Goal: Task Accomplishment & Management: Complete application form

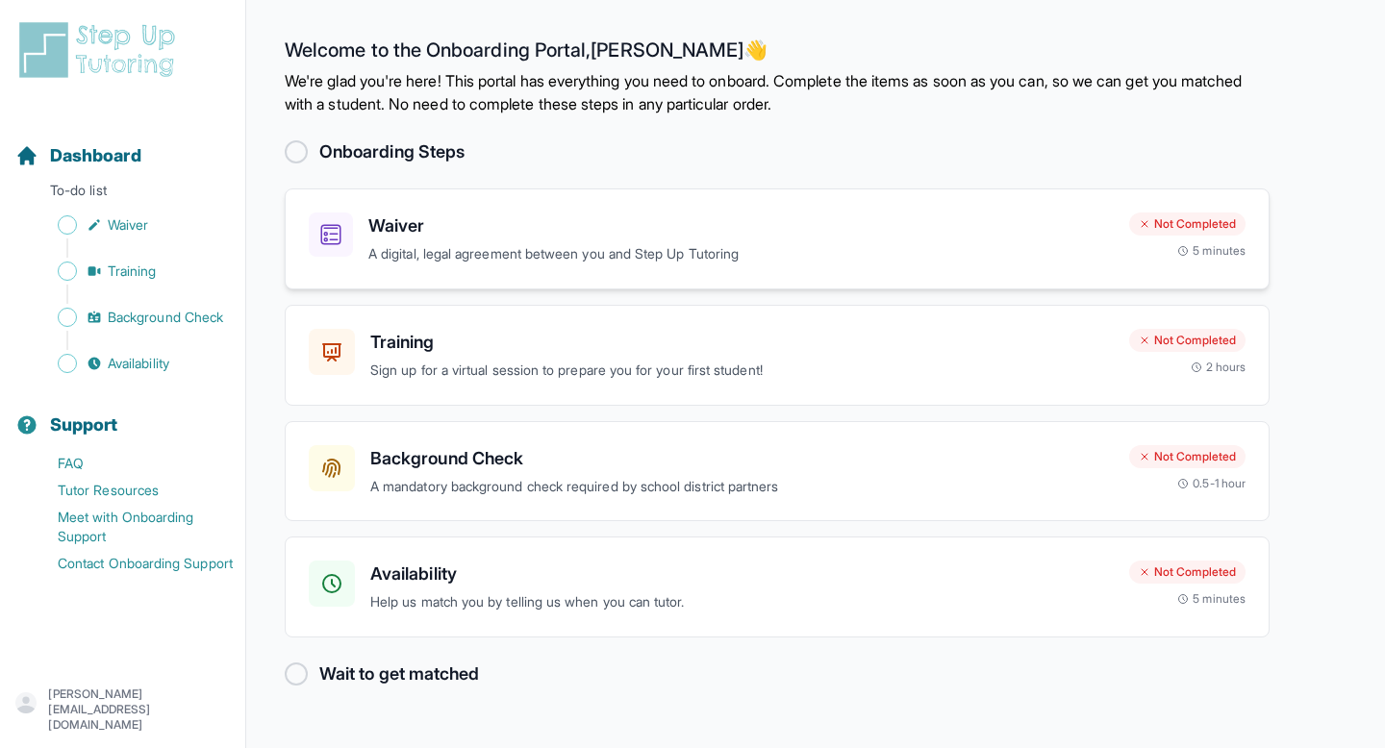
click at [373, 214] on h3 "Waiver" at bounding box center [740, 226] width 745 height 27
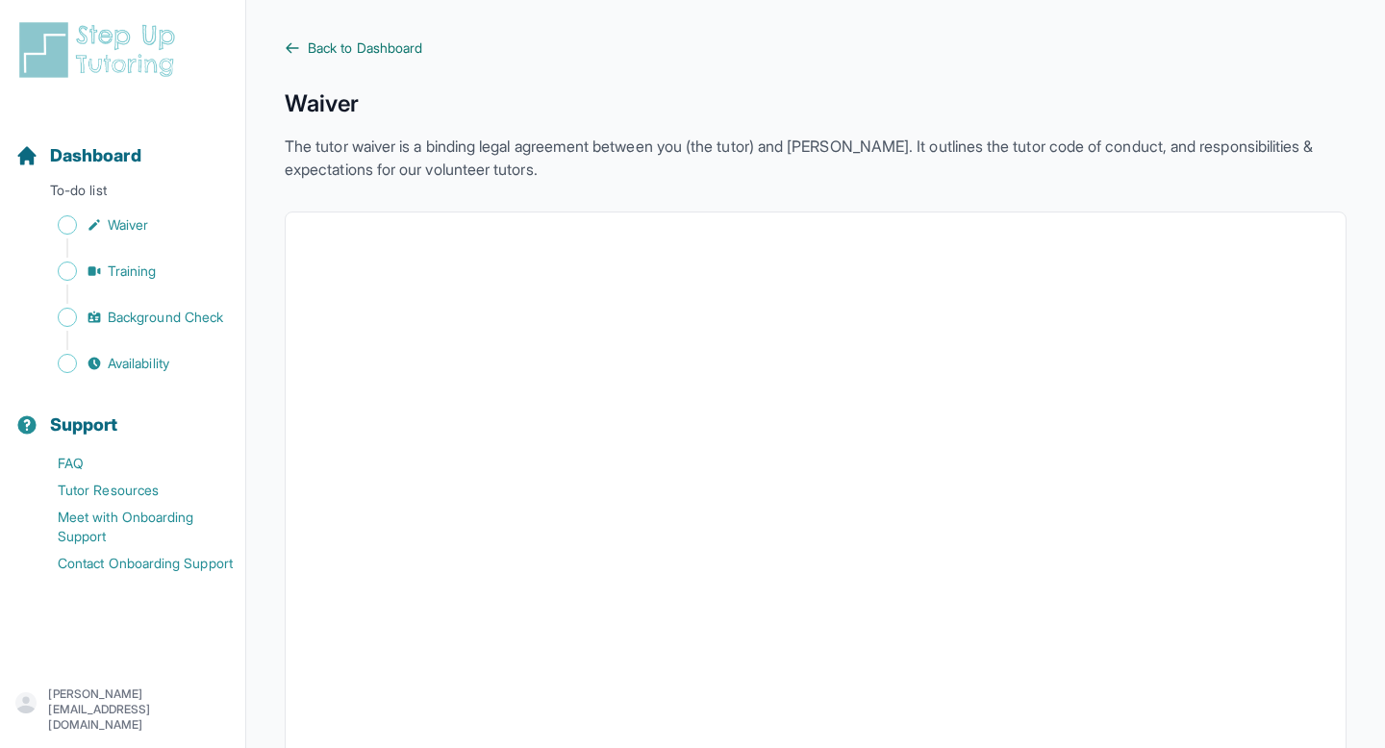
click at [304, 42] on link "Back to Dashboard" at bounding box center [816, 47] width 1062 height 19
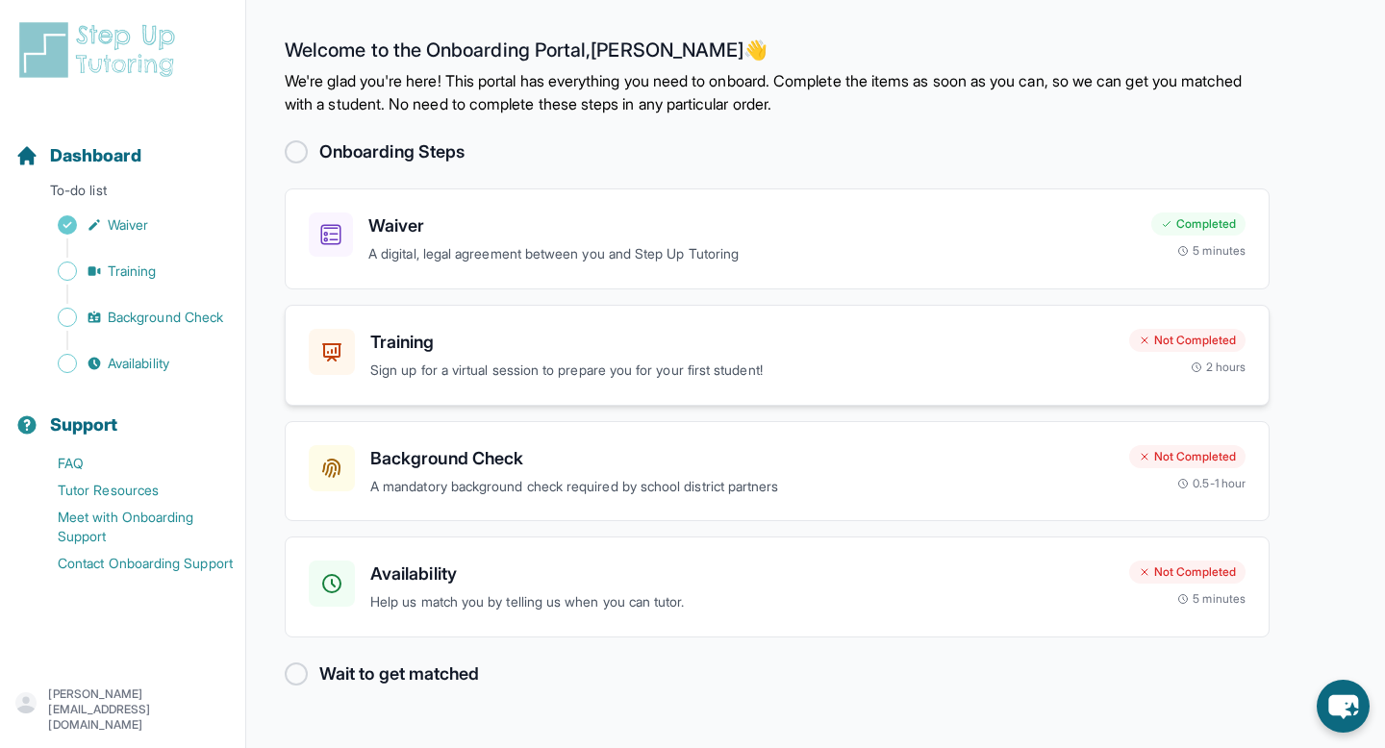
click at [392, 370] on p "Sign up for a virtual session to prepare you for your first student!" at bounding box center [741, 371] width 743 height 22
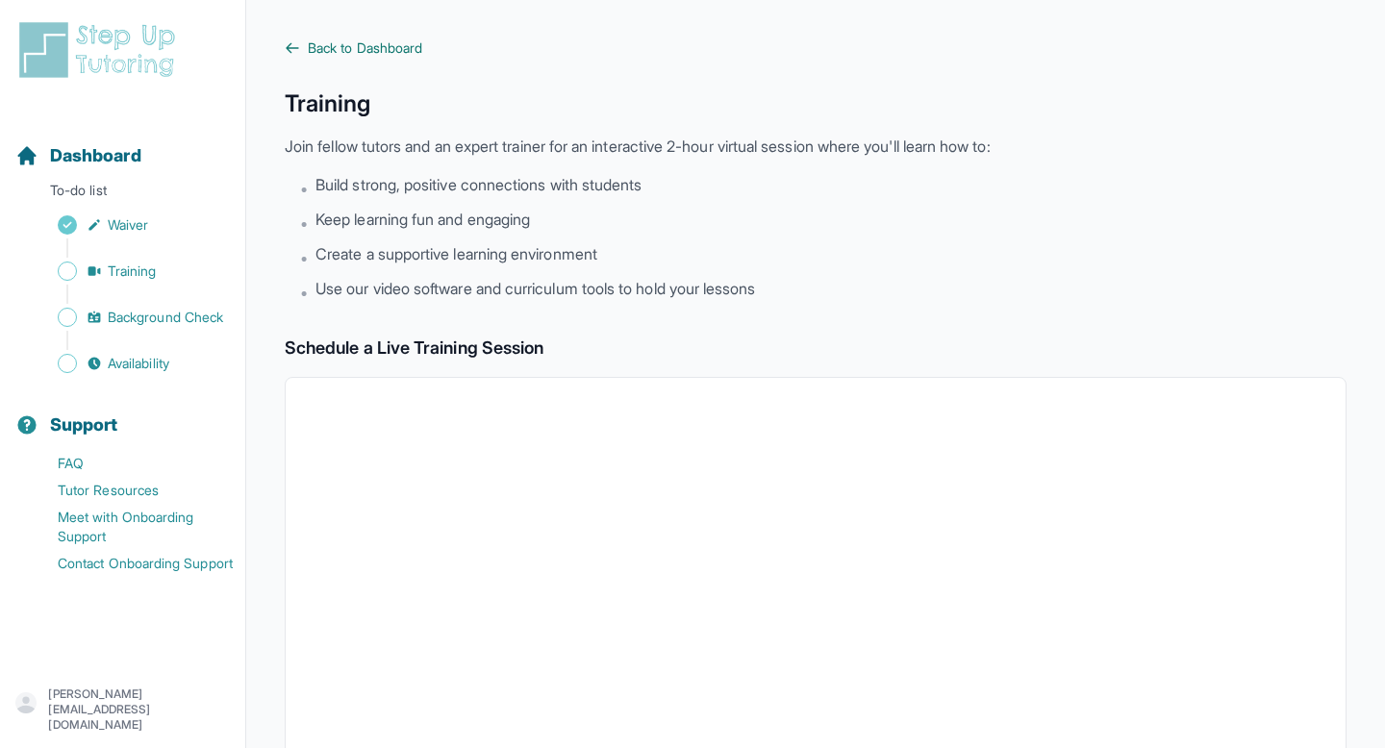
click at [320, 47] on span "Back to Dashboard" at bounding box center [365, 47] width 114 height 19
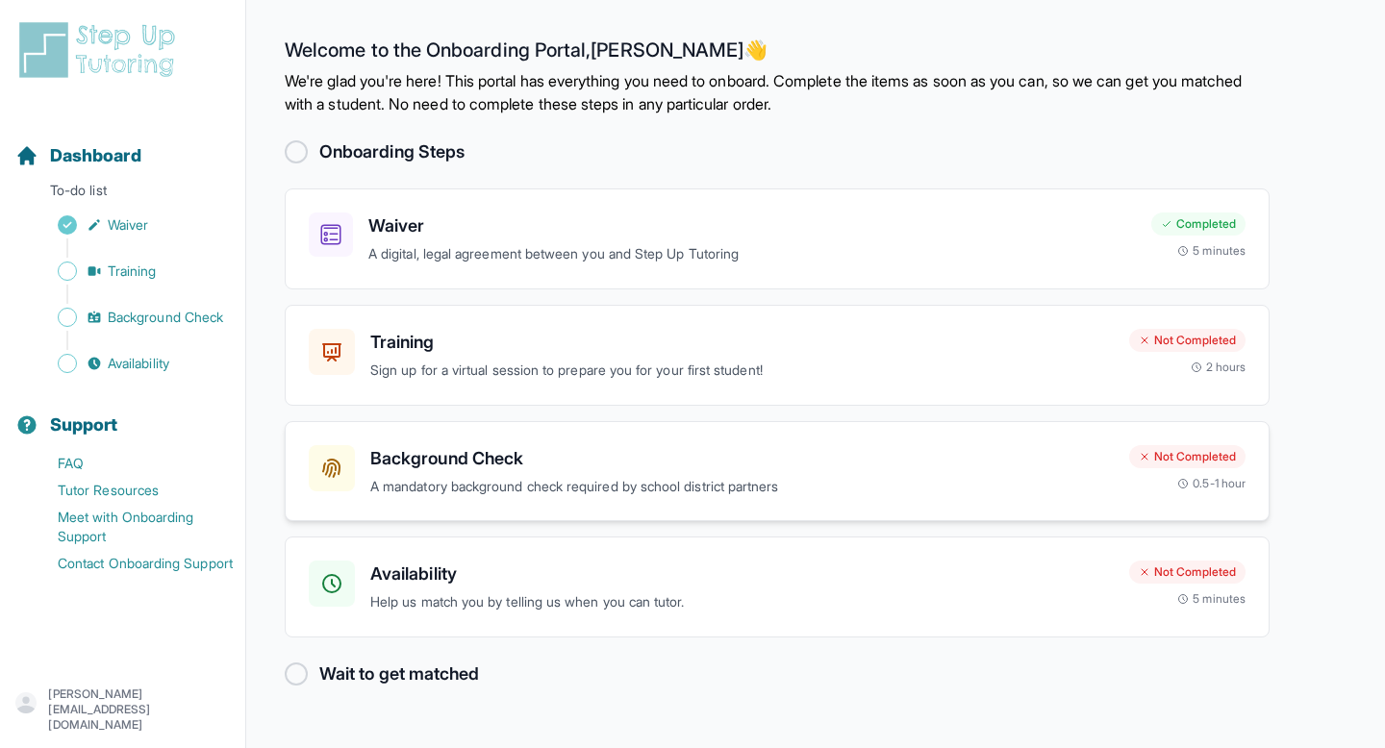
click at [702, 480] on p "A mandatory background check required by school district partners" at bounding box center [741, 487] width 743 height 22
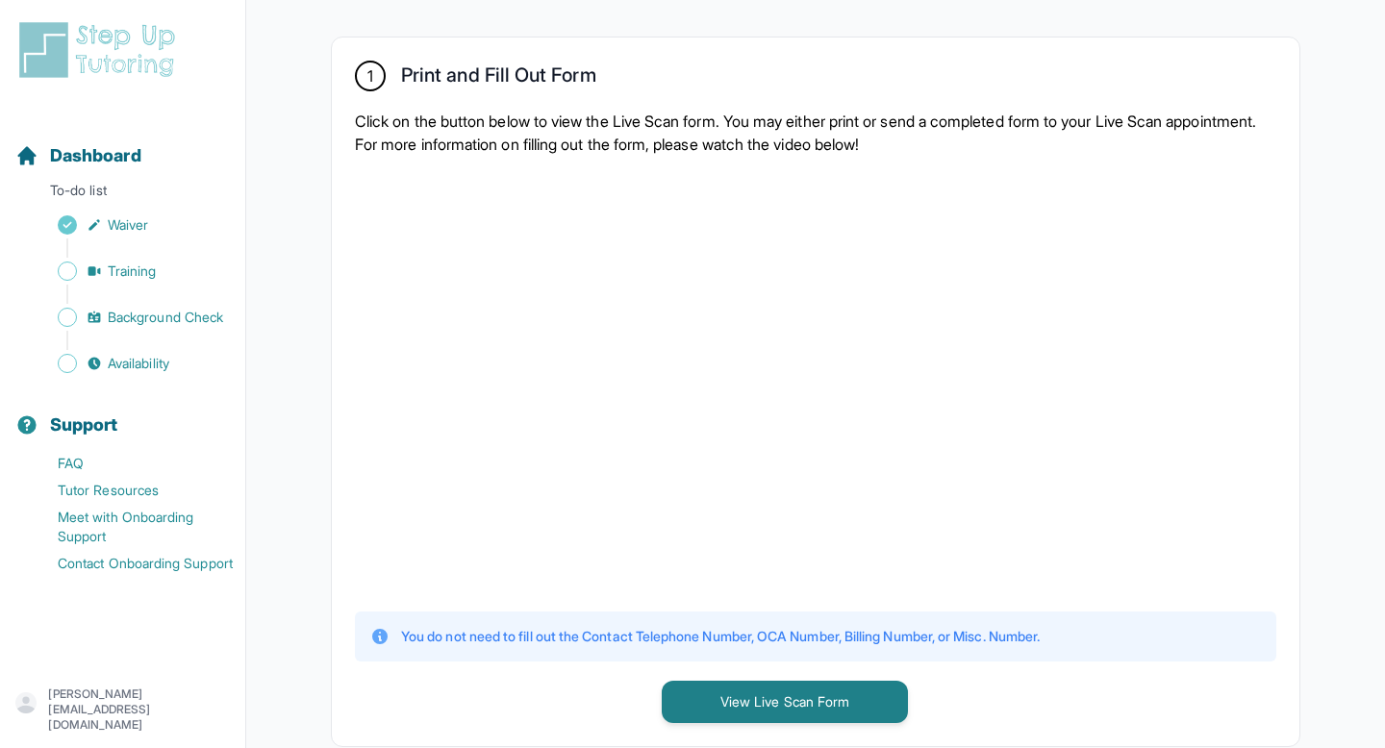
scroll to position [357, 0]
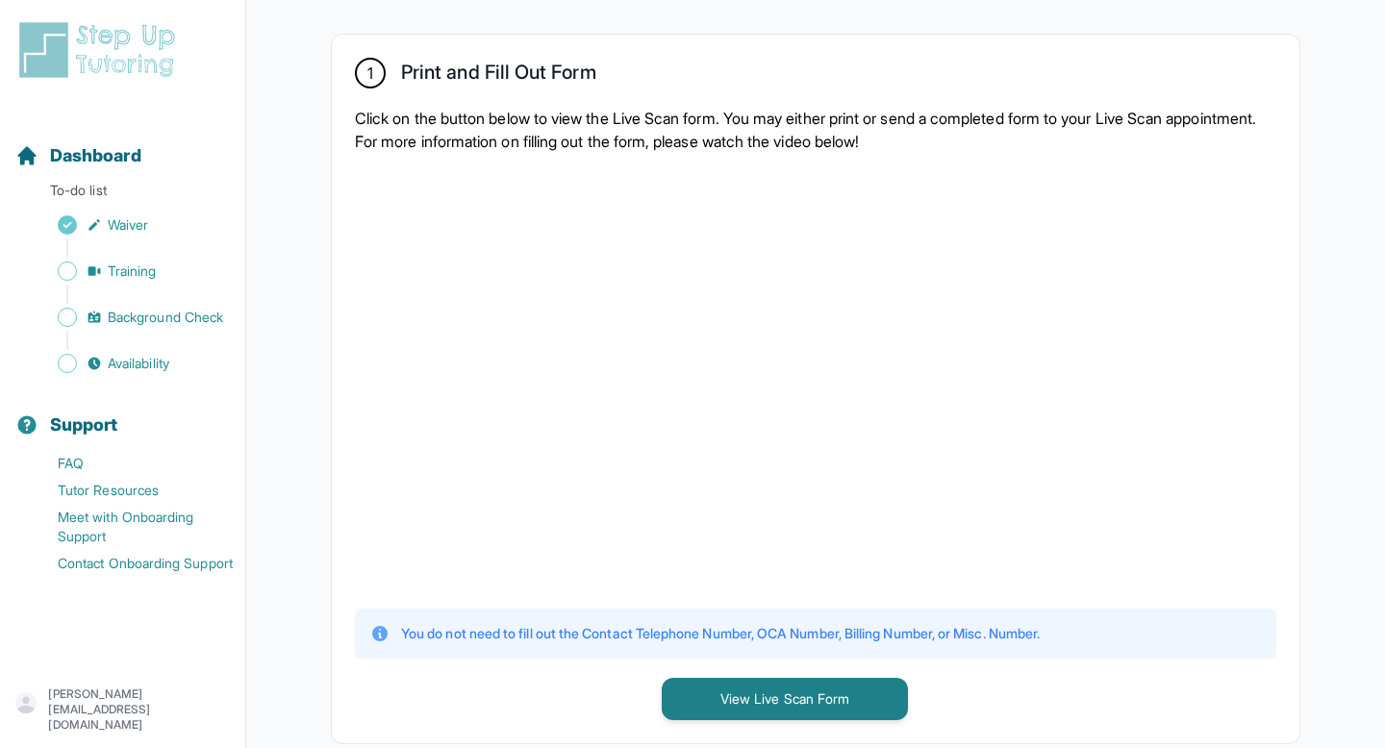
click at [1084, 305] on div at bounding box center [815, 378] width 921 height 421
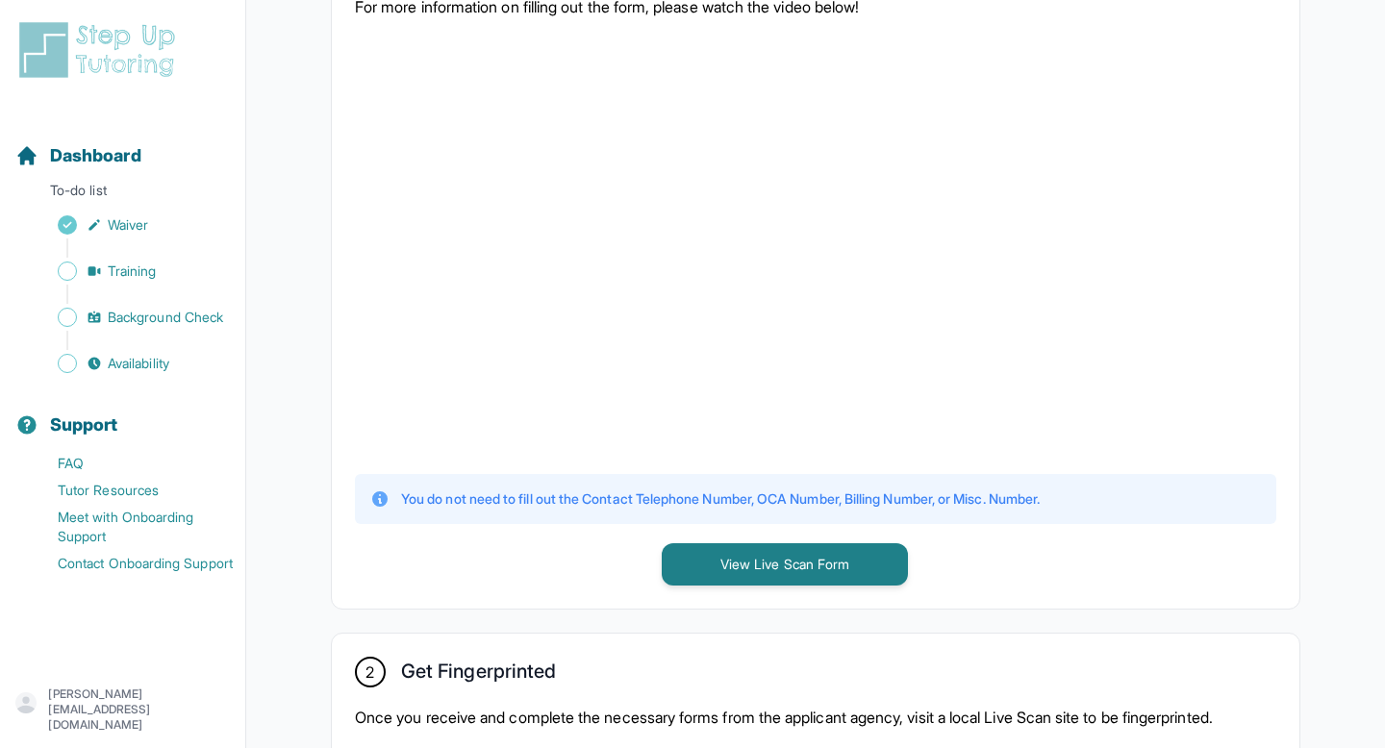
scroll to position [510, 0]
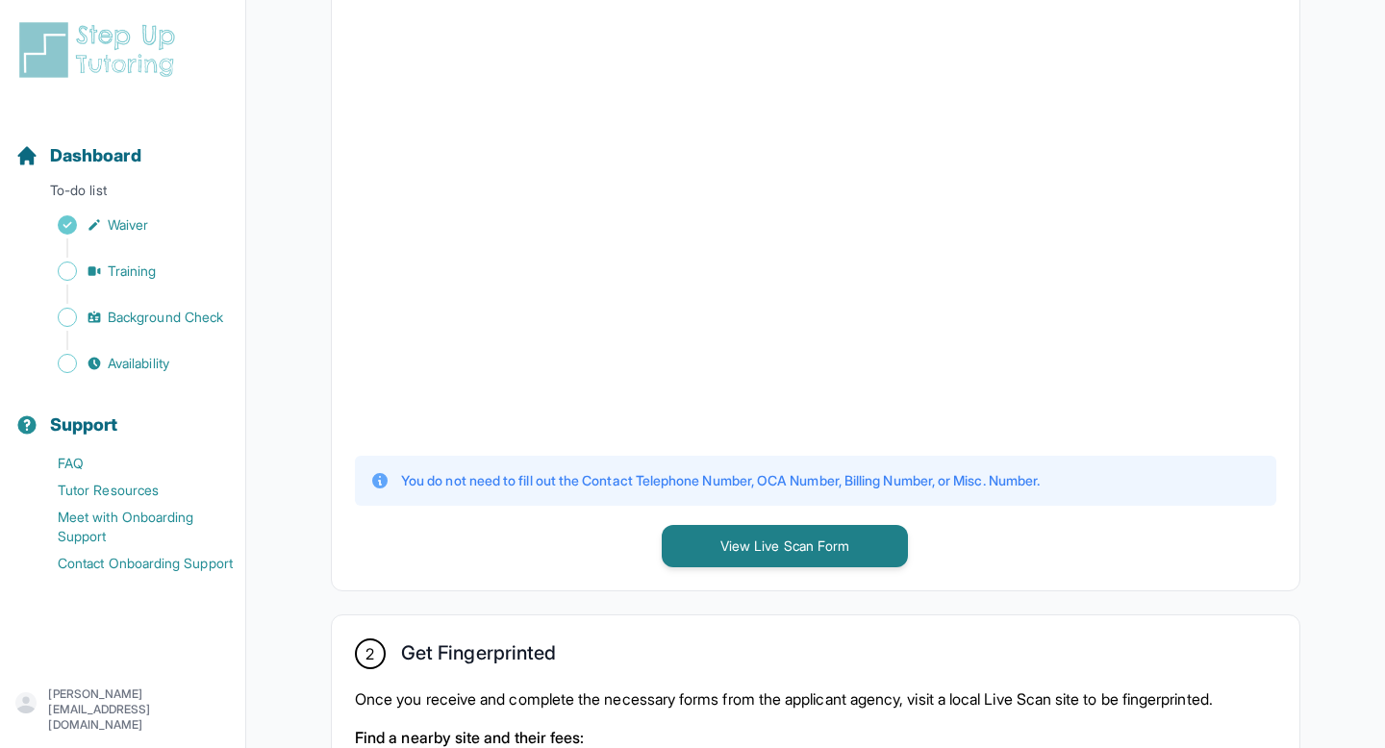
click at [810, 567] on div "1 Print and Fill Out Form Click on the button below to view the Live Scan form.…" at bounding box center [816, 236] width 968 height 709
click at [789, 550] on button "View Live Scan Form" at bounding box center [785, 546] width 246 height 42
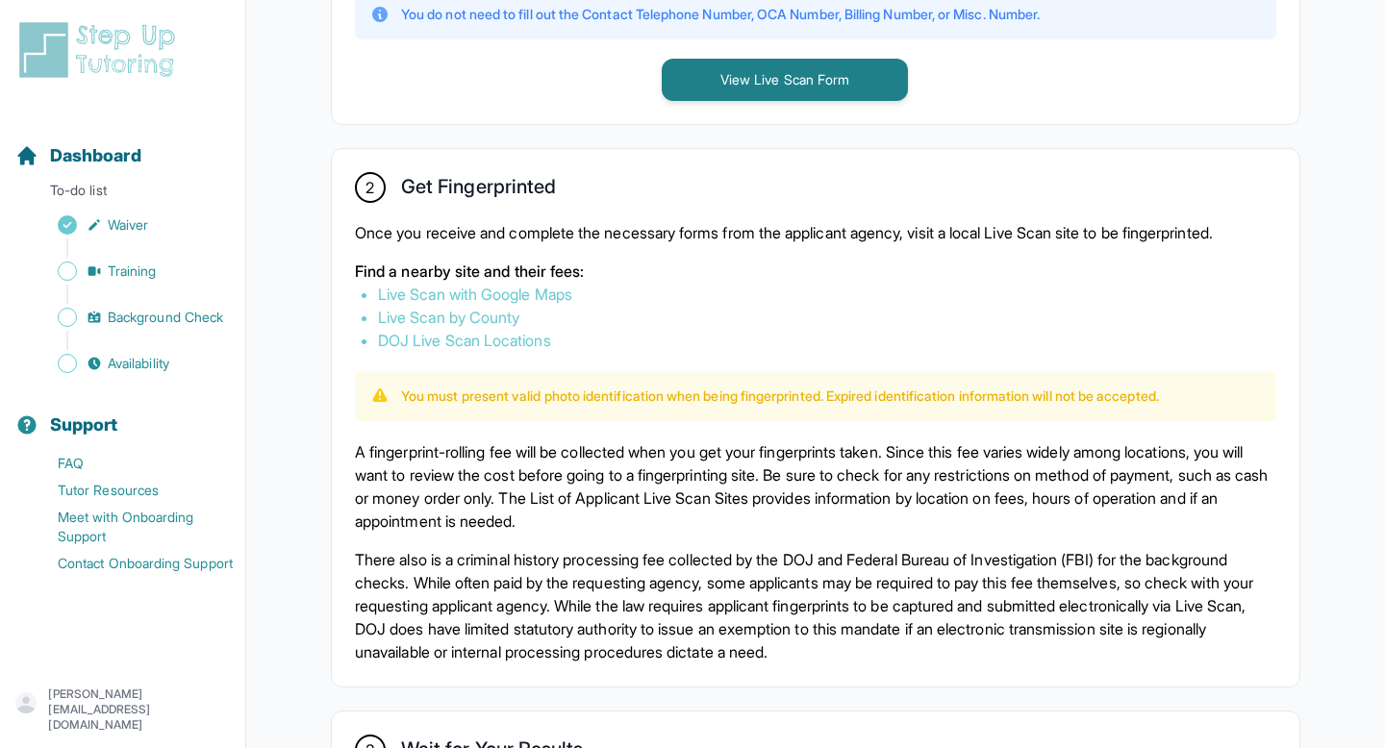
scroll to position [977, 0]
click at [520, 291] on link "Live Scan with Google Maps" at bounding box center [475, 293] width 194 height 19
click at [483, 312] on link "Live Scan by County" at bounding box center [448, 316] width 141 height 19
click at [457, 290] on link "Live Scan with Google Maps" at bounding box center [475, 293] width 194 height 19
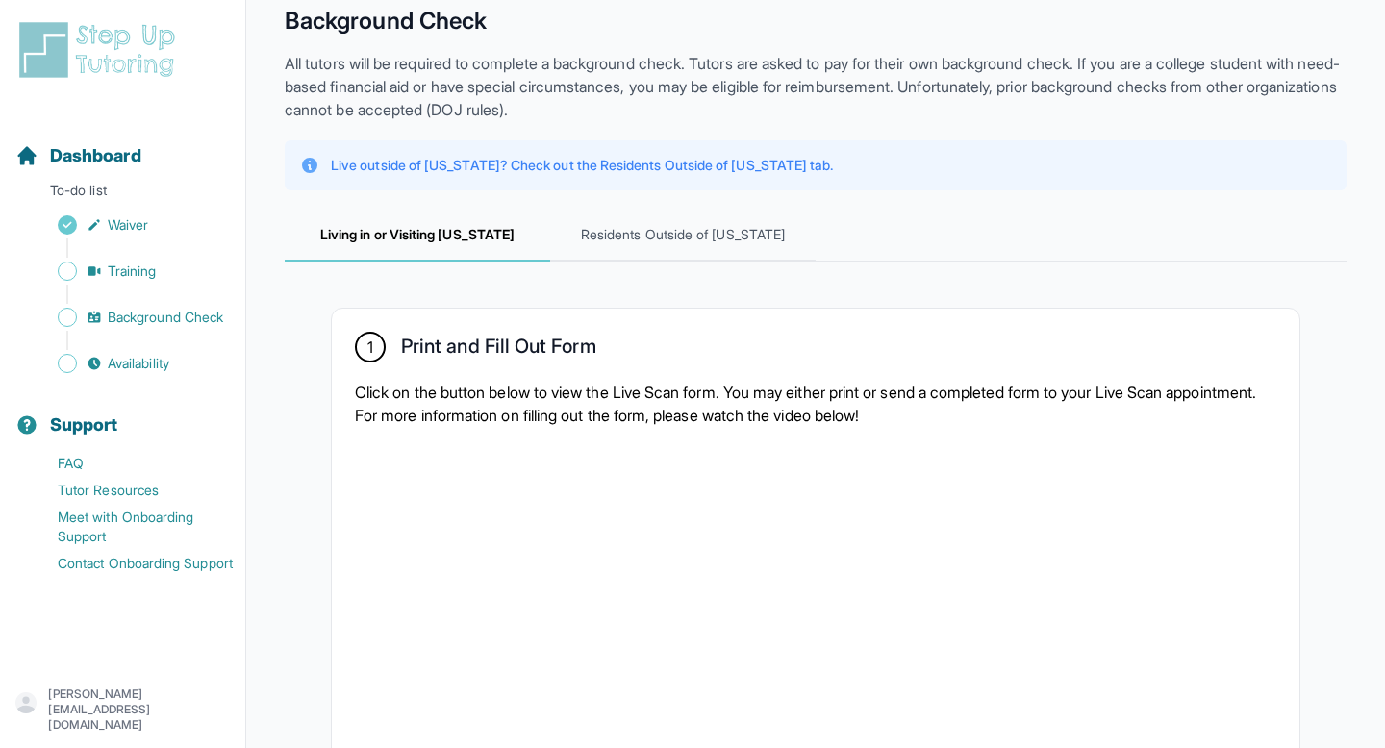
scroll to position [0, 0]
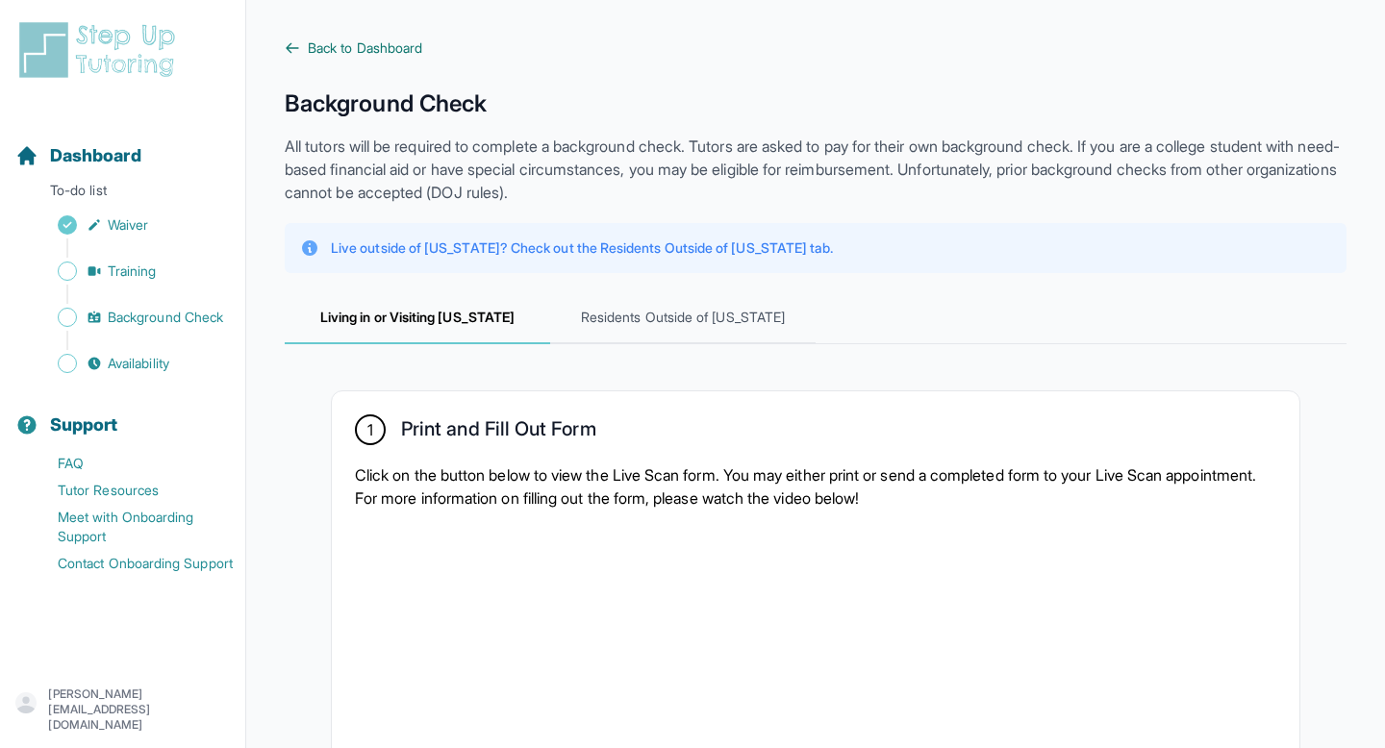
click at [325, 43] on span "Back to Dashboard" at bounding box center [365, 47] width 114 height 19
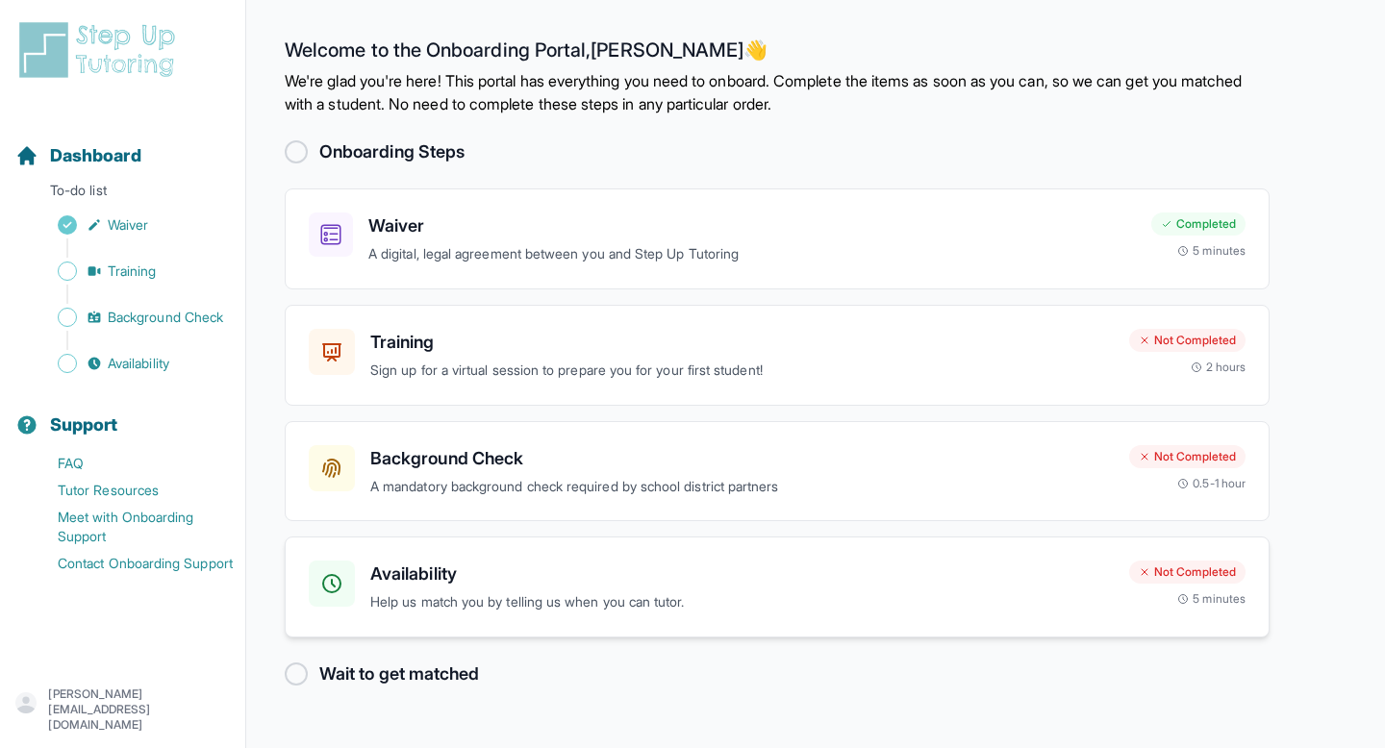
click at [585, 594] on p "Help us match you by telling us when you can tutor." at bounding box center [741, 603] width 743 height 22
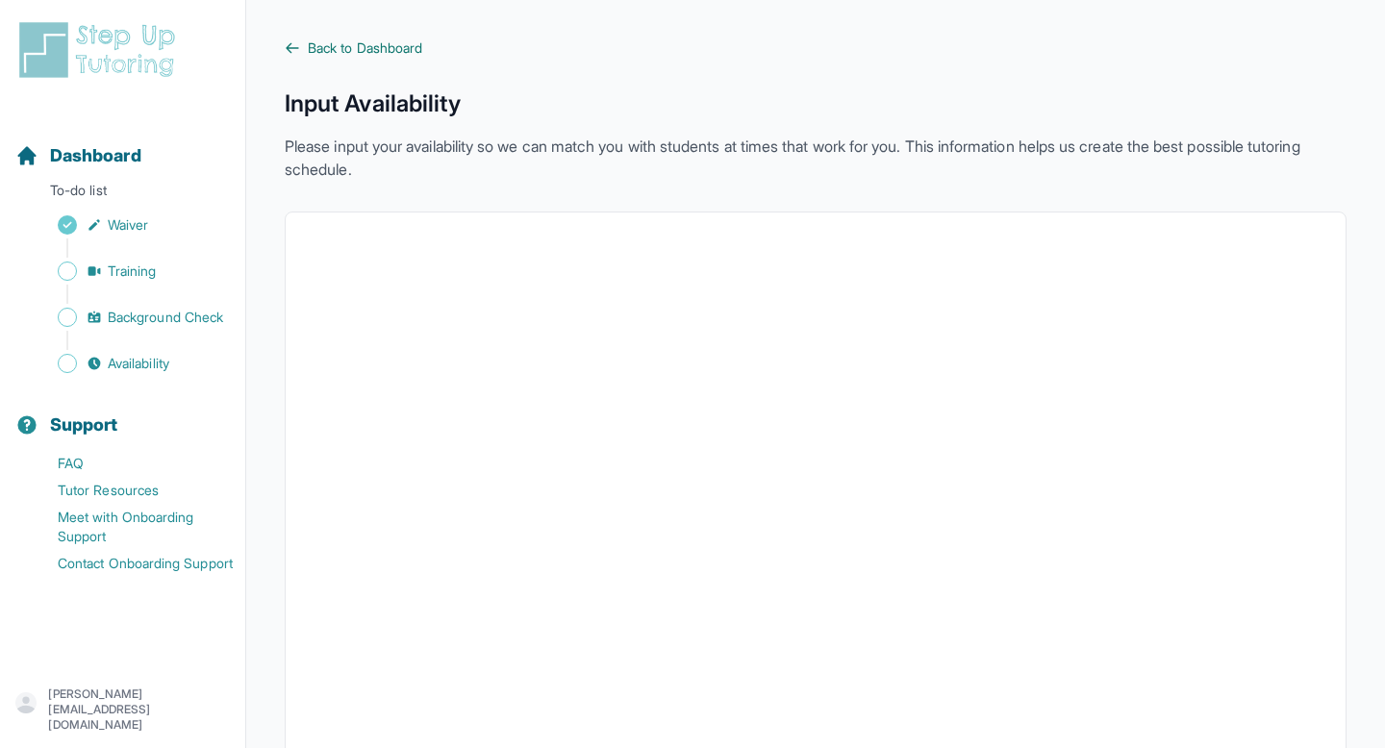
click at [347, 52] on span "Back to Dashboard" at bounding box center [365, 47] width 114 height 19
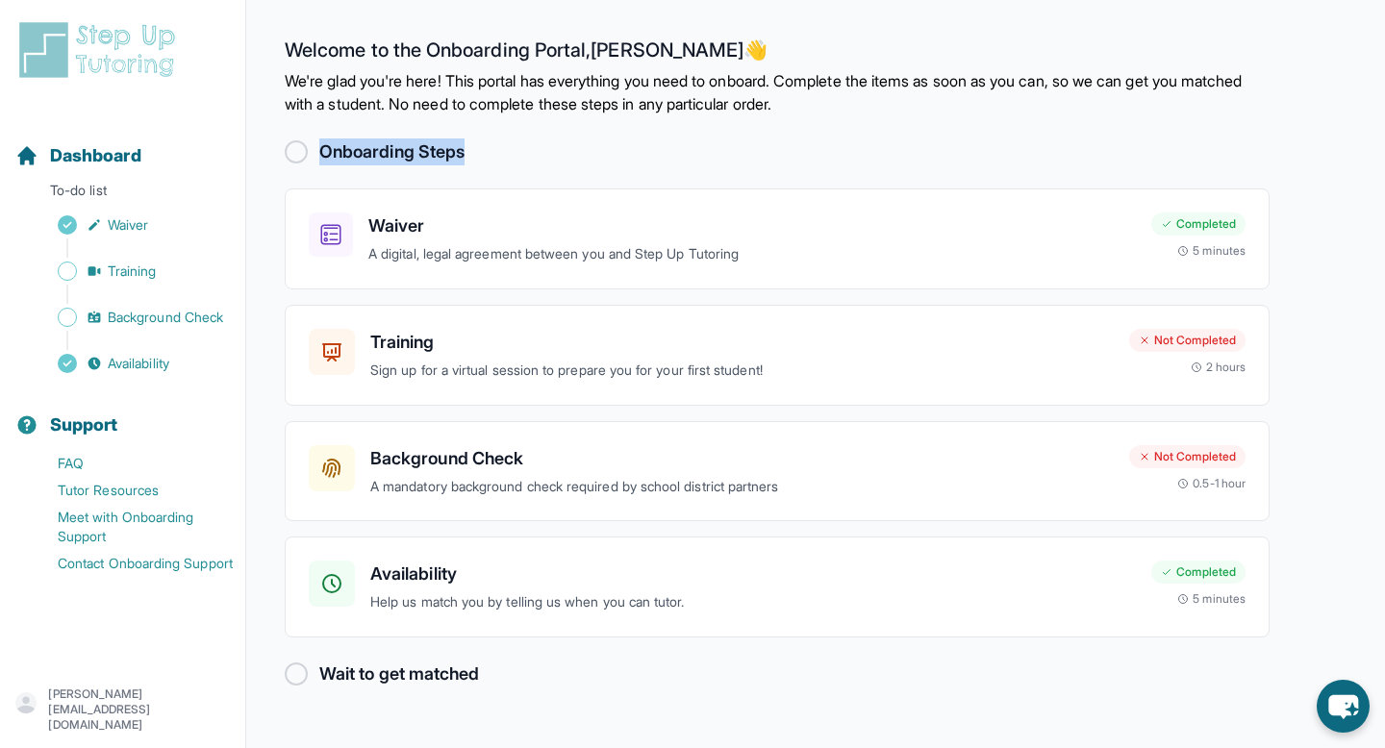
drag, startPoint x: 302, startPoint y: 155, endPoint x: 516, endPoint y: 158, distance: 213.5
click at [516, 158] on div "Onboarding Steps" at bounding box center [777, 152] width 985 height 27
click at [498, 485] on p "A mandatory background check required by school district partners" at bounding box center [741, 487] width 743 height 22
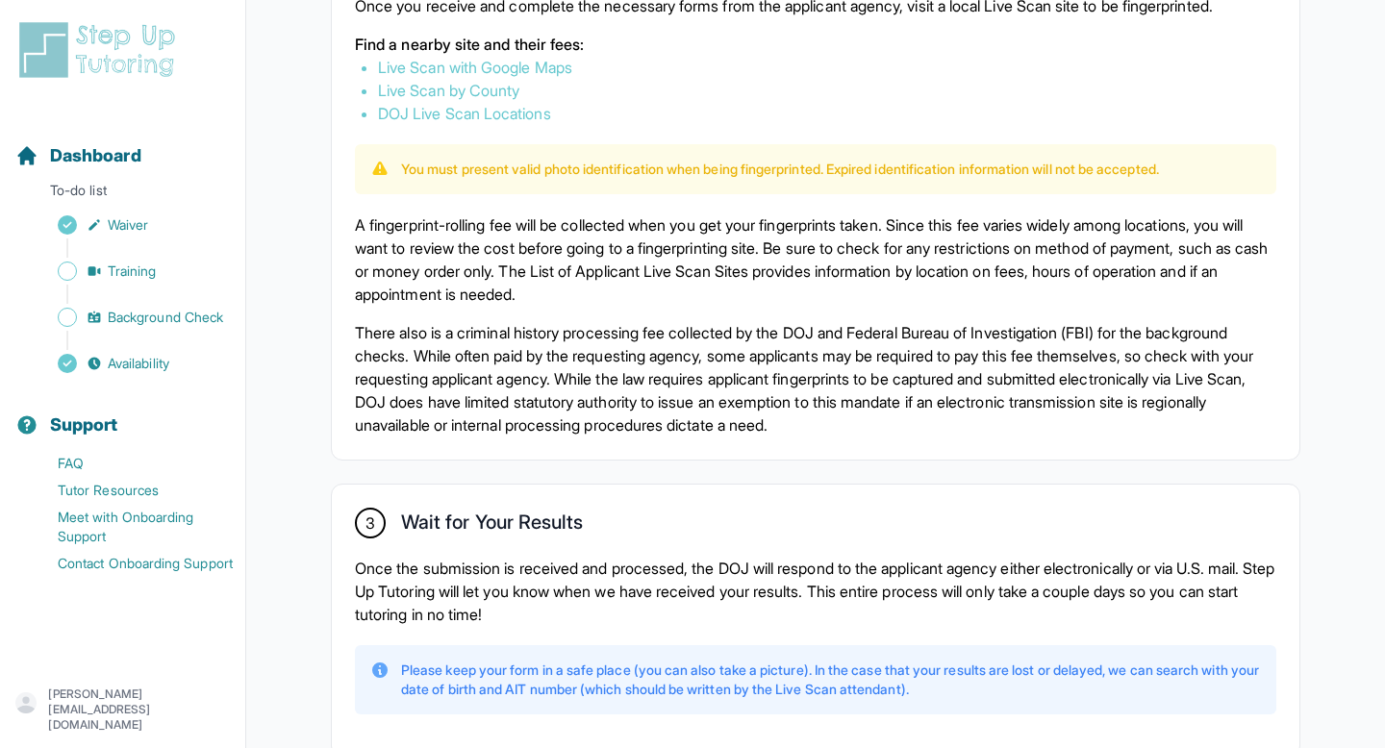
scroll to position [1202, 0]
click at [503, 116] on link "DOJ Live Scan Locations" at bounding box center [464, 114] width 173 height 19
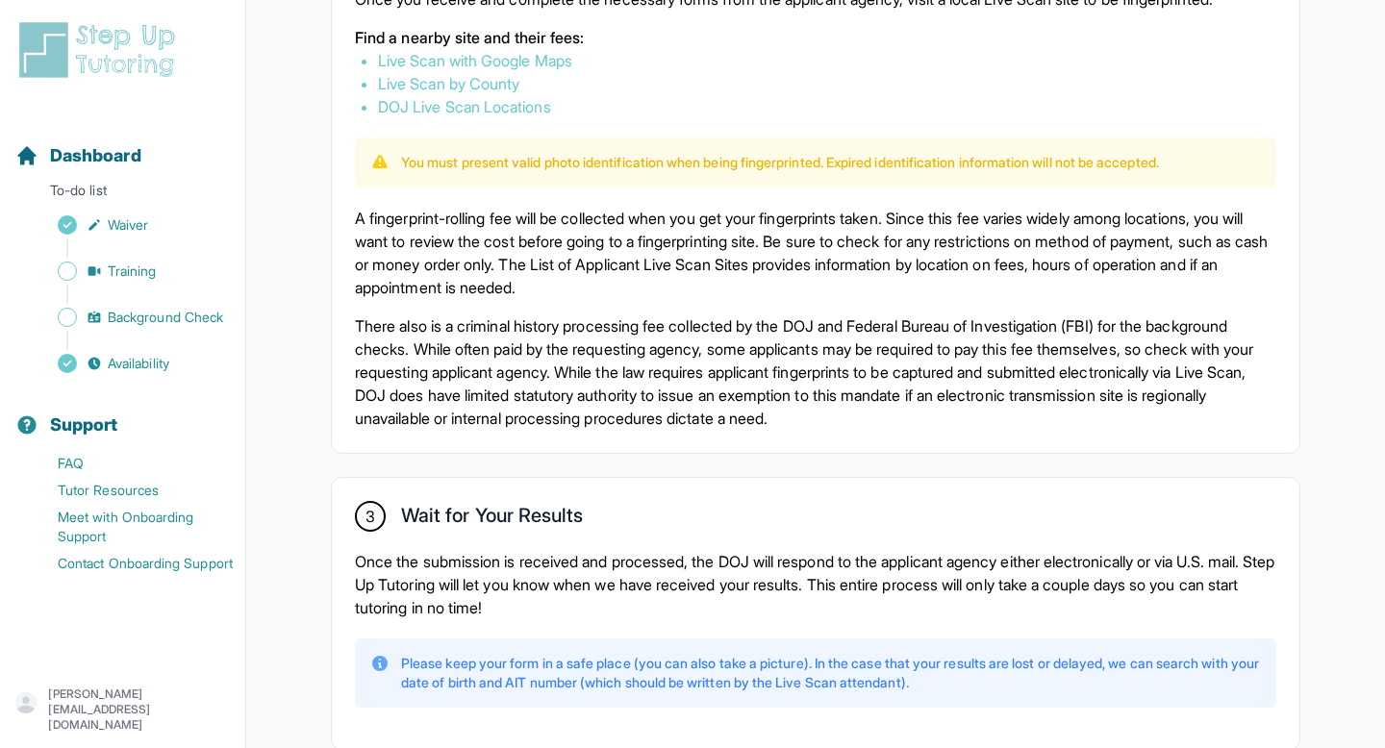
scroll to position [1119, 0]
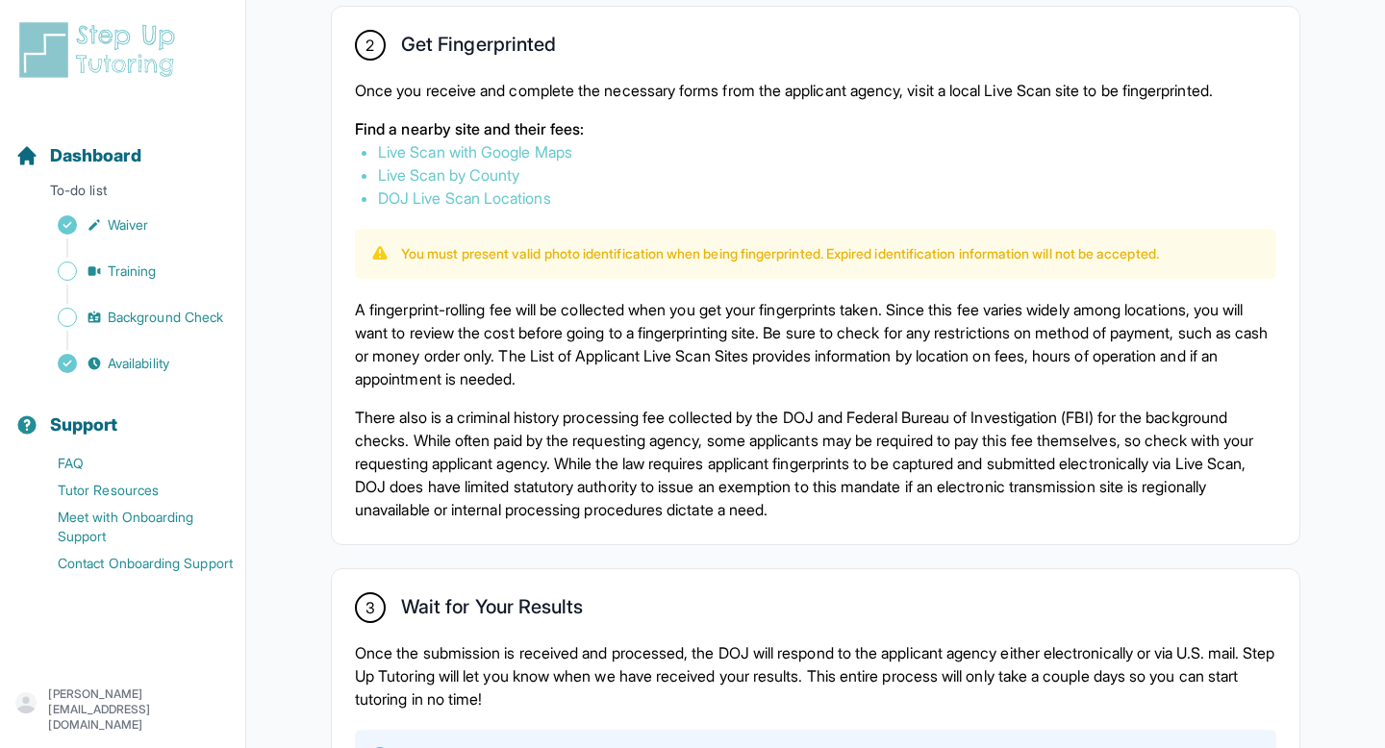
click at [504, 155] on link "Live Scan with Google Maps" at bounding box center [475, 151] width 194 height 19
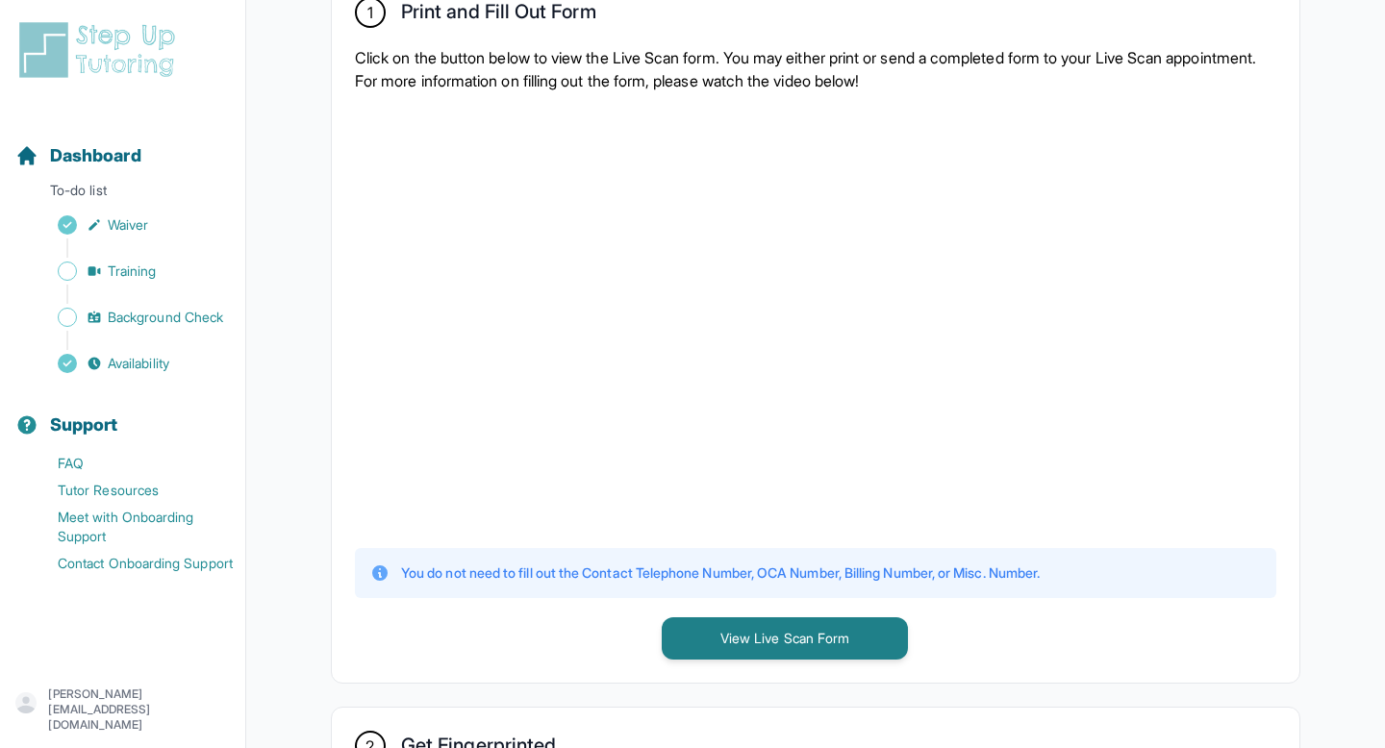
scroll to position [419, 0]
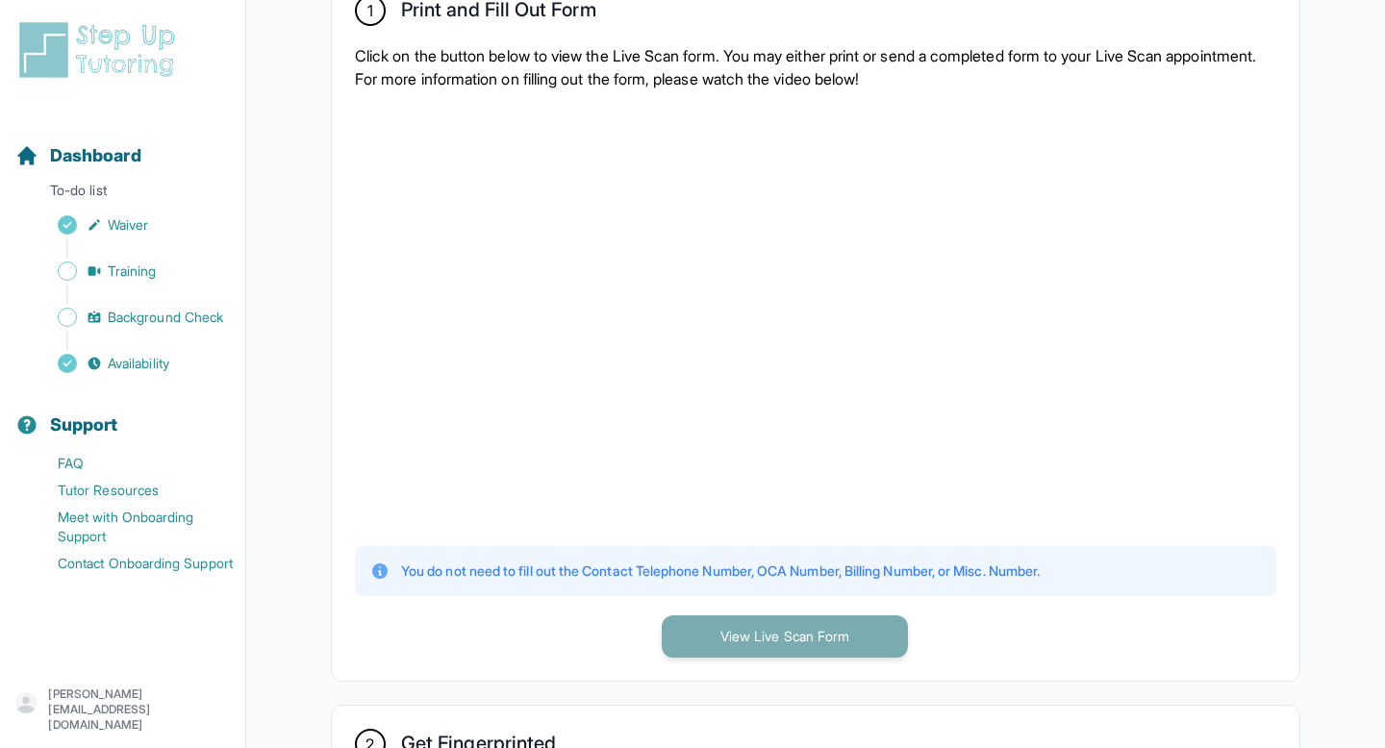
click at [768, 634] on button "View Live Scan Form" at bounding box center [785, 637] width 246 height 42
